Goal: Task Accomplishment & Management: Use online tool/utility

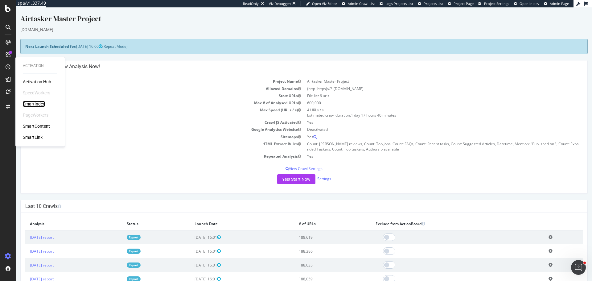
click at [41, 106] on div "SmartIndex" at bounding box center [34, 104] width 22 height 6
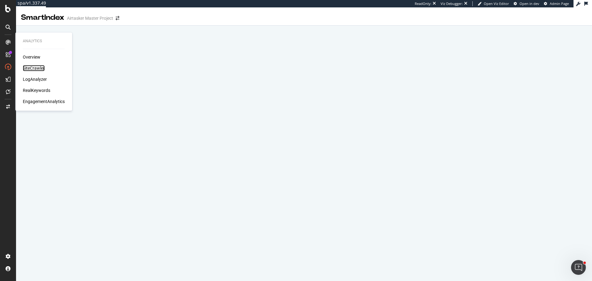
click at [37, 66] on div "SiteCrawler" at bounding box center [34, 68] width 22 height 6
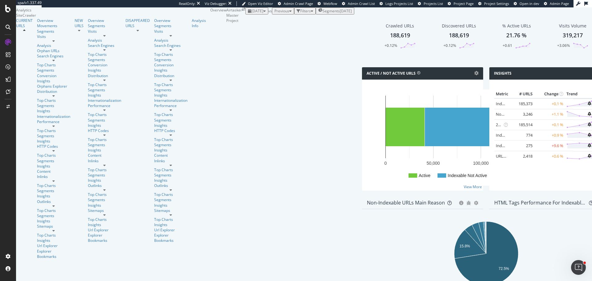
click at [323, 14] on span "Segments" at bounding box center [331, 10] width 17 height 5
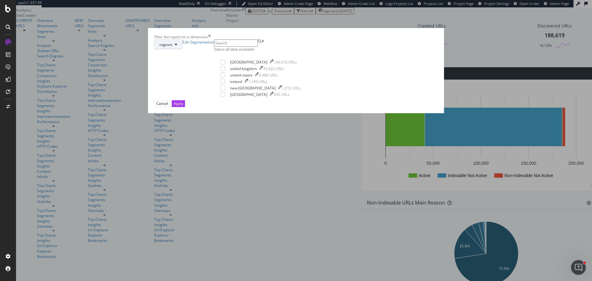
click at [183, 49] on button "regions" at bounding box center [168, 44] width 28 height 10
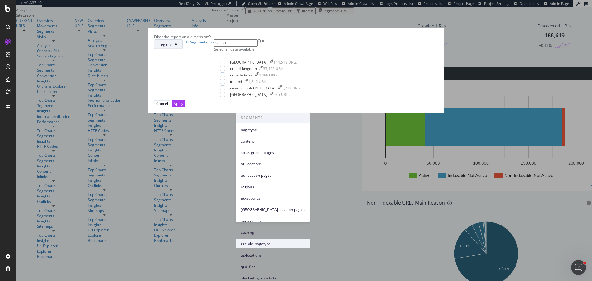
scroll to position [84, 0]
click at [259, 264] on span "qualifier" at bounding box center [273, 267] width 64 height 6
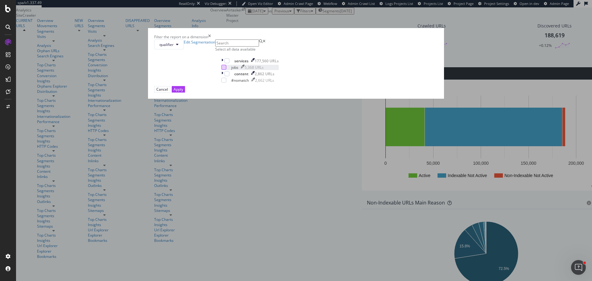
click at [227, 70] on div "modal" at bounding box center [224, 67] width 5 height 5
click at [183, 92] on div "Apply" at bounding box center [179, 89] width 10 height 5
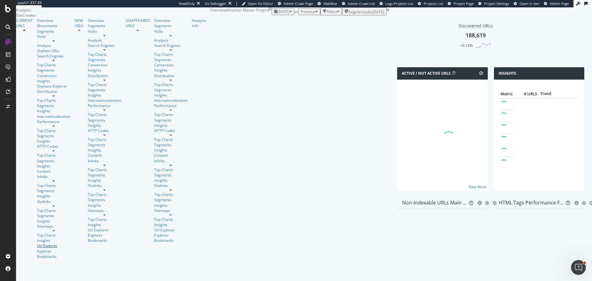
click at [41, 243] on link "Url Explorer" at bounding box center [53, 245] width 33 height 5
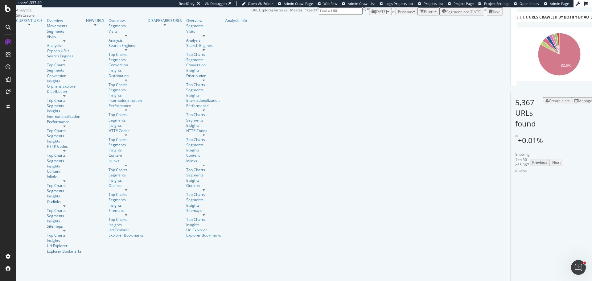
click at [543, 138] on div "Create alert Manage Columns Export as CSV" at bounding box center [597, 121] width 108 height 48
click at [579, 103] on div "Manage Columns" at bounding box center [594, 100] width 30 height 5
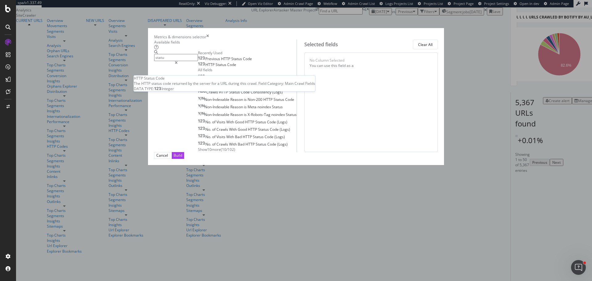
type input "statu"
click at [219, 67] on div "HTTP Status Code" at bounding box center [217, 64] width 38 height 5
drag, startPoint x: 421, startPoint y: 256, endPoint x: 329, endPoint y: 225, distance: 97.3
click at [182, 158] on div "Build" at bounding box center [178, 155] width 9 height 5
